Goal: Information Seeking & Learning: Find specific fact

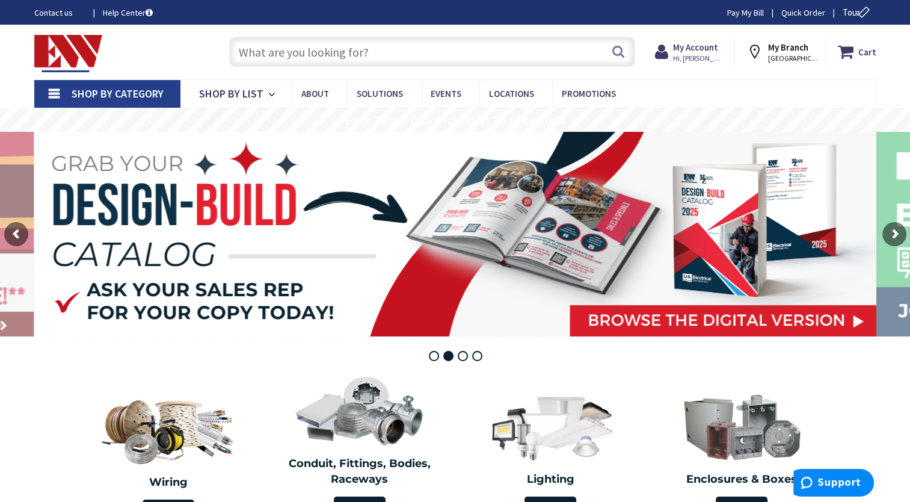
click at [324, 54] on input "text" at bounding box center [432, 52] width 406 height 30
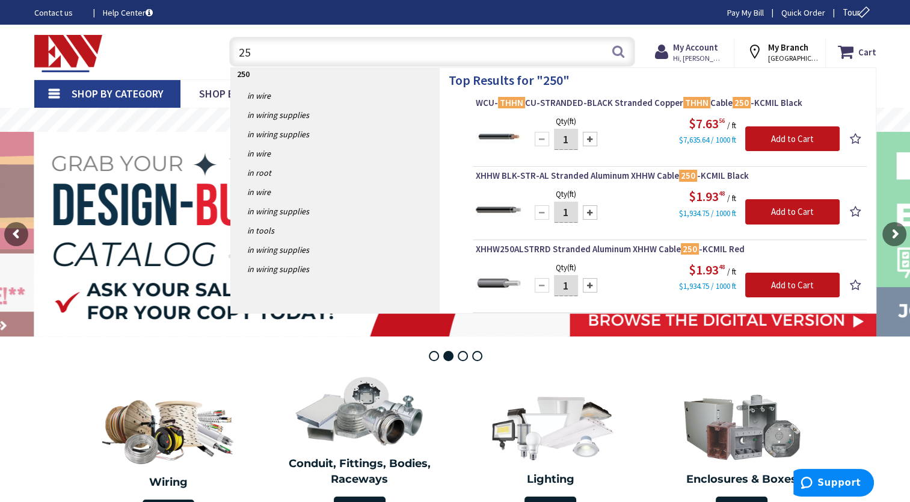
type input "2"
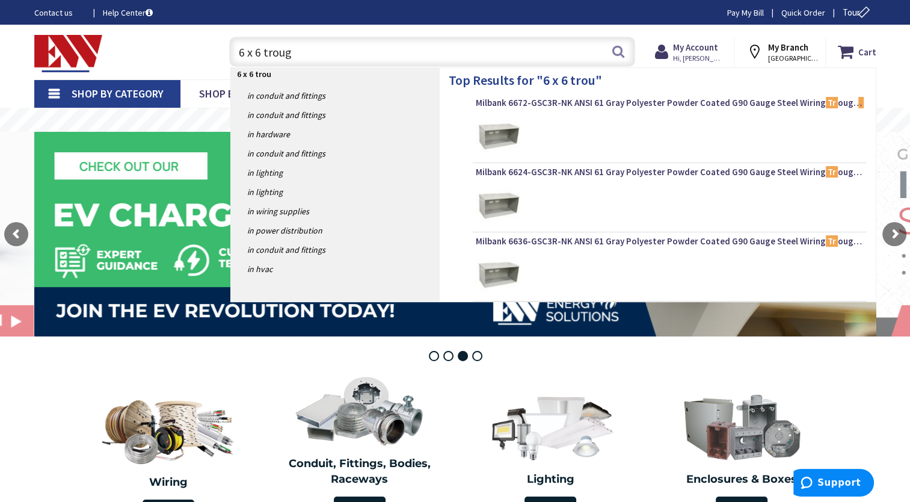
type input "6 x 6 trough"
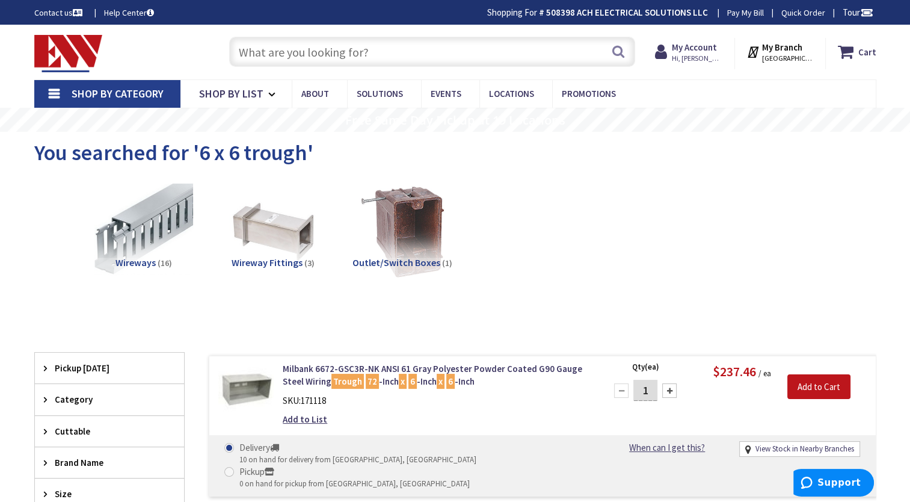
click at [384, 55] on input "text" at bounding box center [432, 52] width 406 height 30
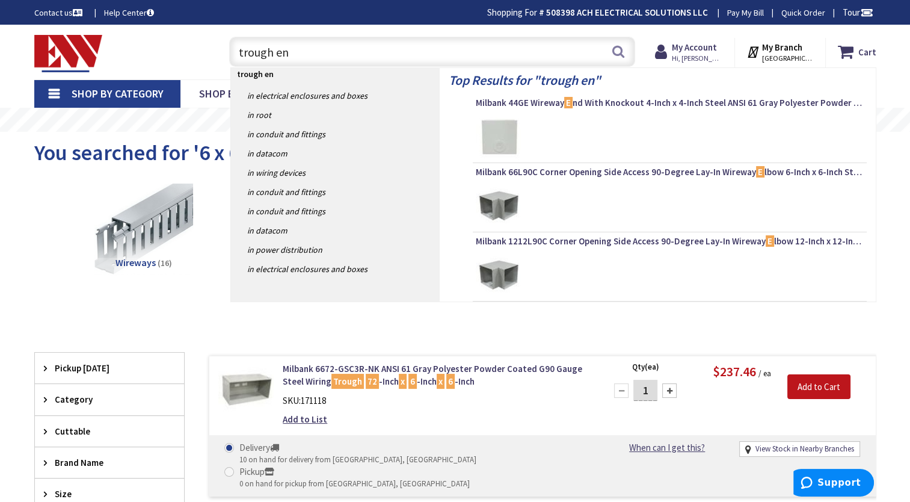
type input "trough end"
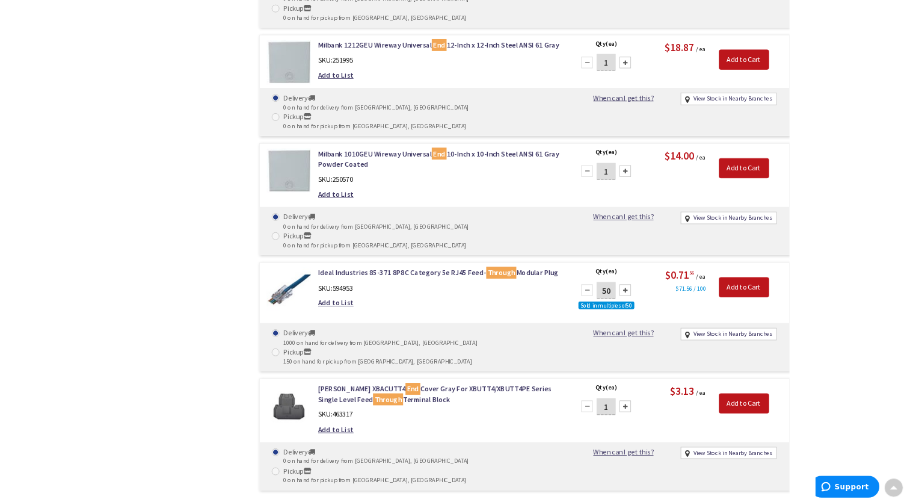
scroll to position [1196, 0]
